Goal: Find specific page/section: Find specific page/section

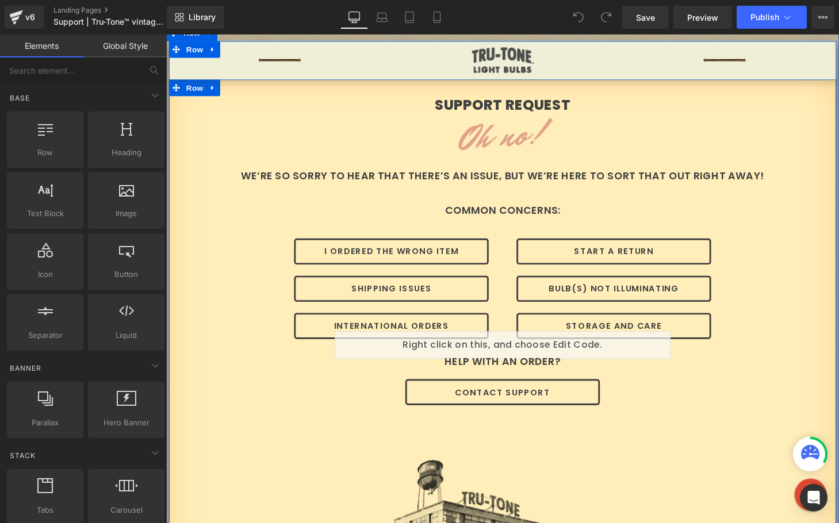
scroll to position [72, 0]
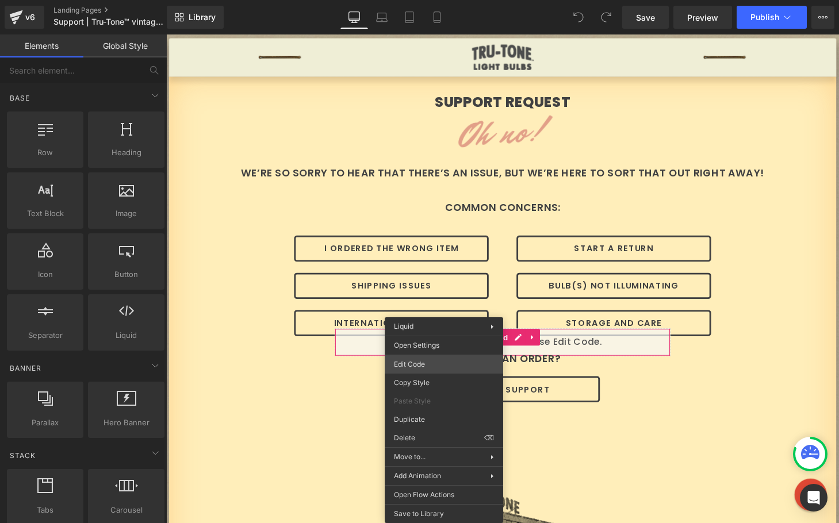
click at [431, 0] on div "You are previewing how the will restyle your page. You can not edit Elements in…" at bounding box center [419, 0] width 839 height 0
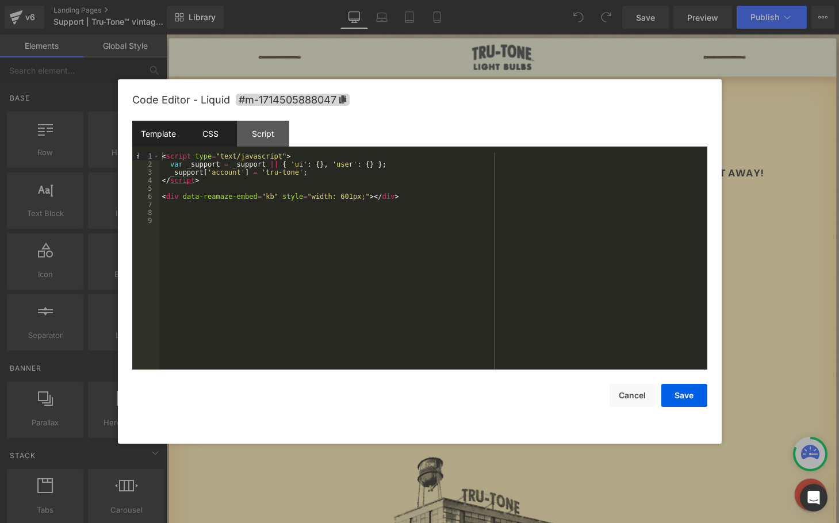
click at [213, 137] on div "CSS" at bounding box center [211, 134] width 52 height 26
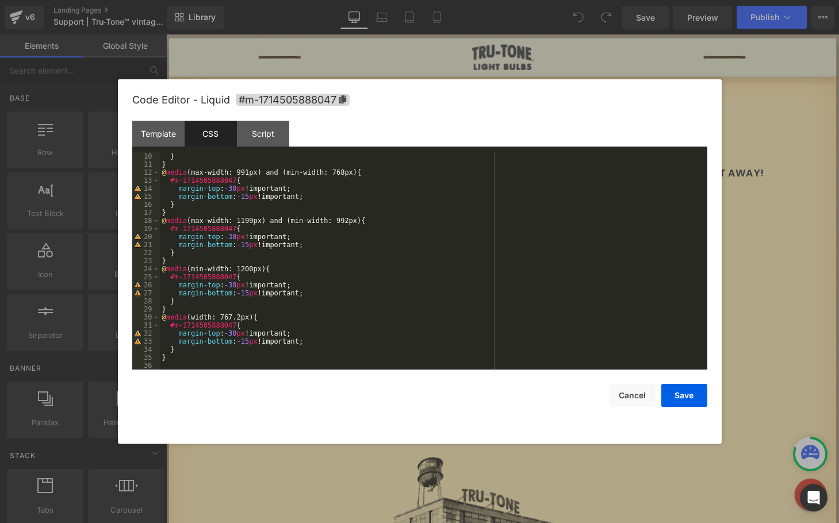
scroll to position [0, 0]
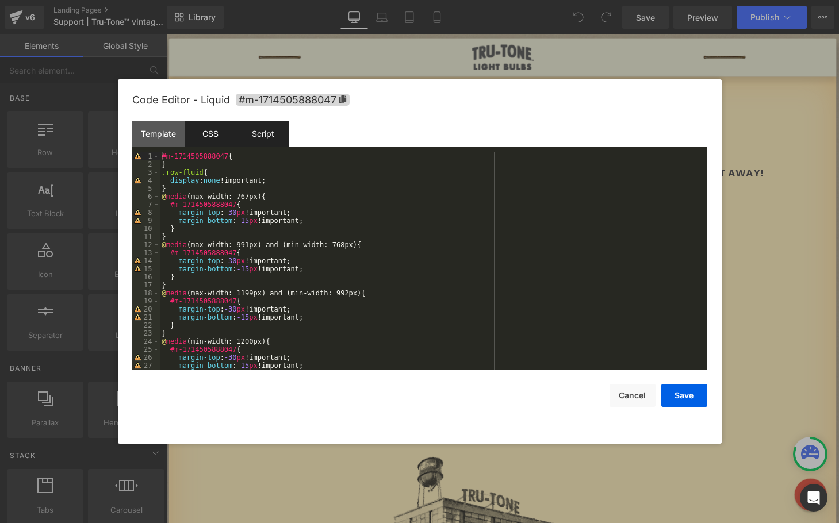
click at [261, 140] on div "Script" at bounding box center [263, 134] width 52 height 26
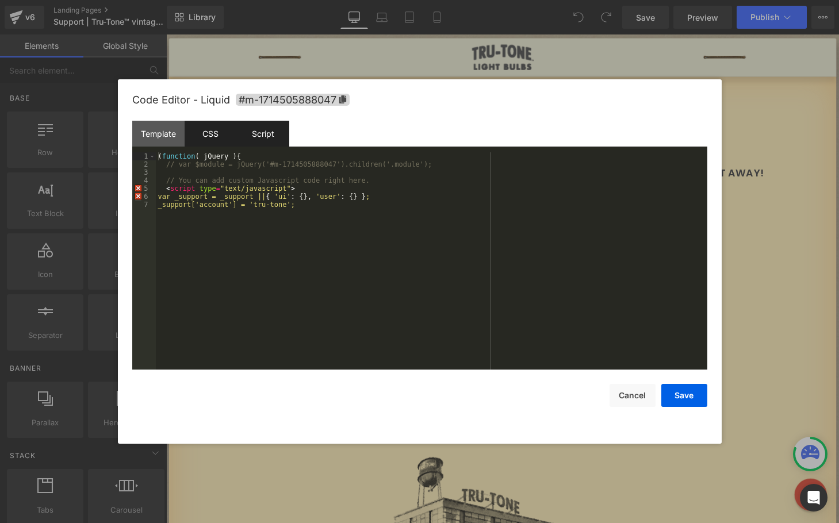
click at [219, 137] on div "CSS" at bounding box center [211, 134] width 52 height 26
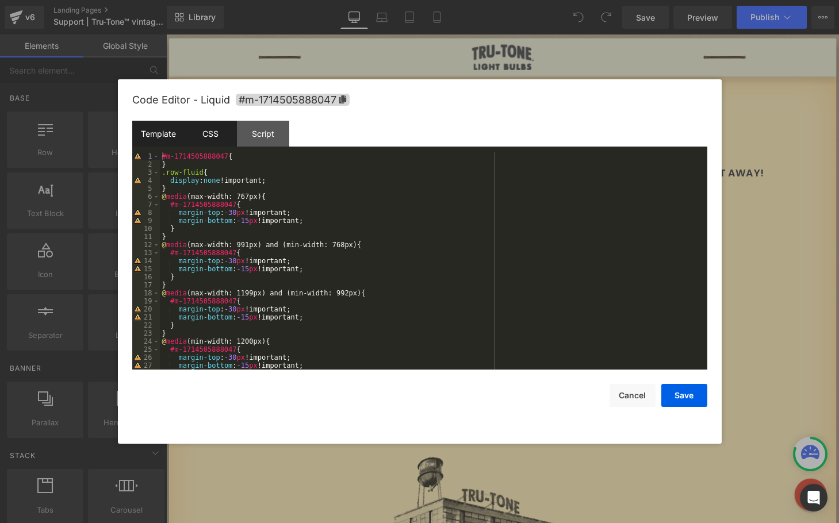
click at [159, 131] on div "Template" at bounding box center [158, 134] width 52 height 26
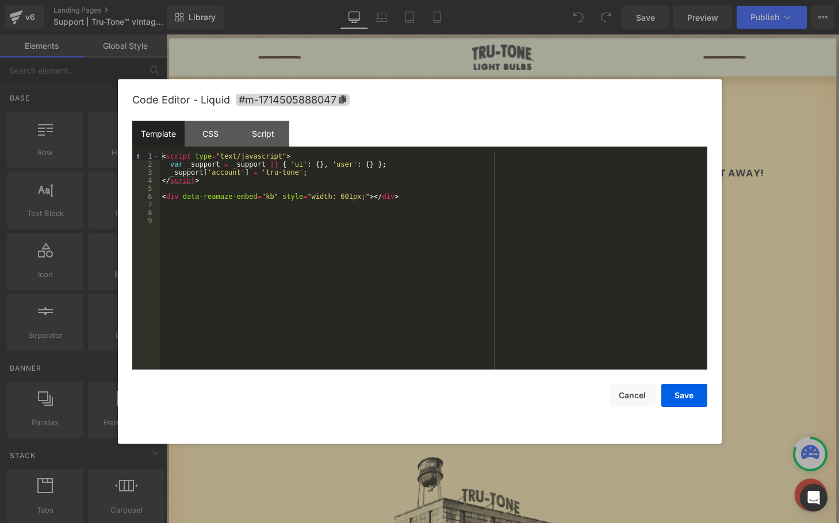
click at [770, 115] on div at bounding box center [419, 261] width 839 height 523
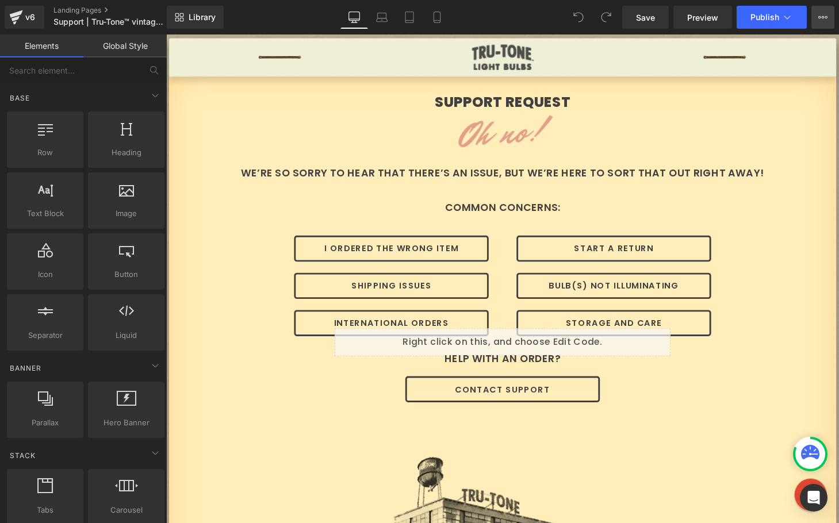
click at [830, 18] on button "View Live Page View with current Template Save Template to Library Schedule Pub…" at bounding box center [822, 17] width 23 height 23
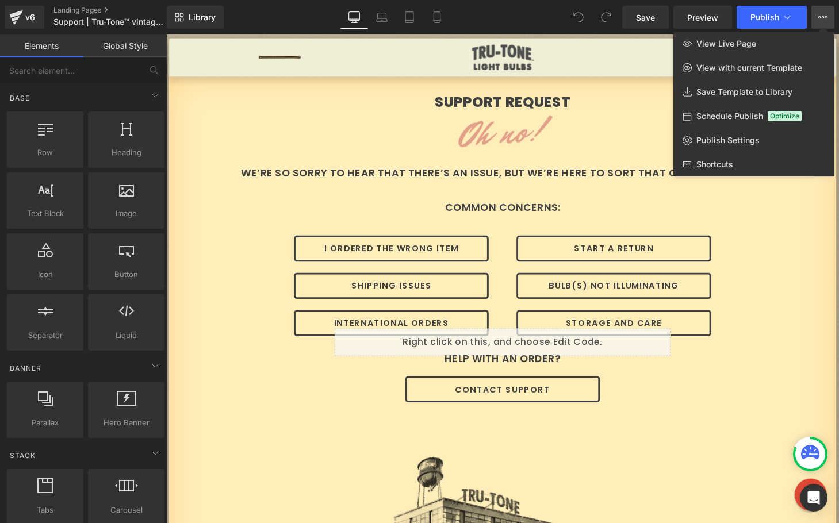
click at [645, 60] on div at bounding box center [502, 278] width 673 height 489
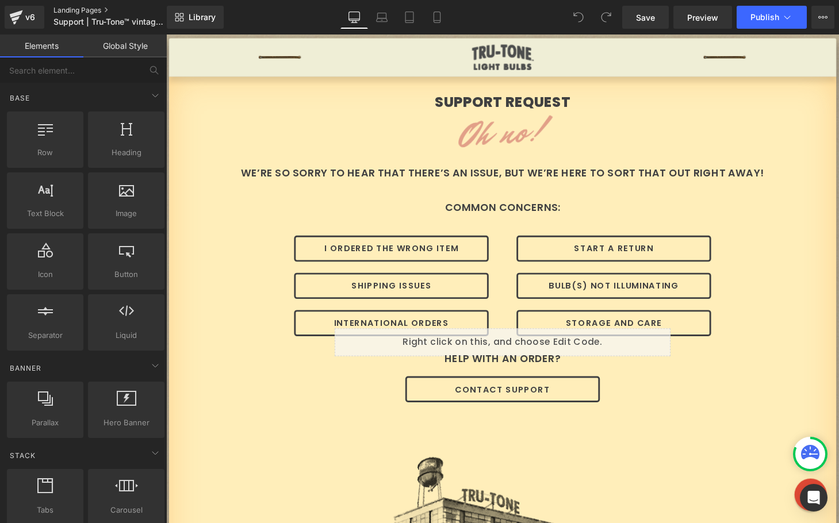
click at [65, 8] on link "Landing Pages" at bounding box center [119, 10] width 132 height 9
